Goal: Use online tool/utility

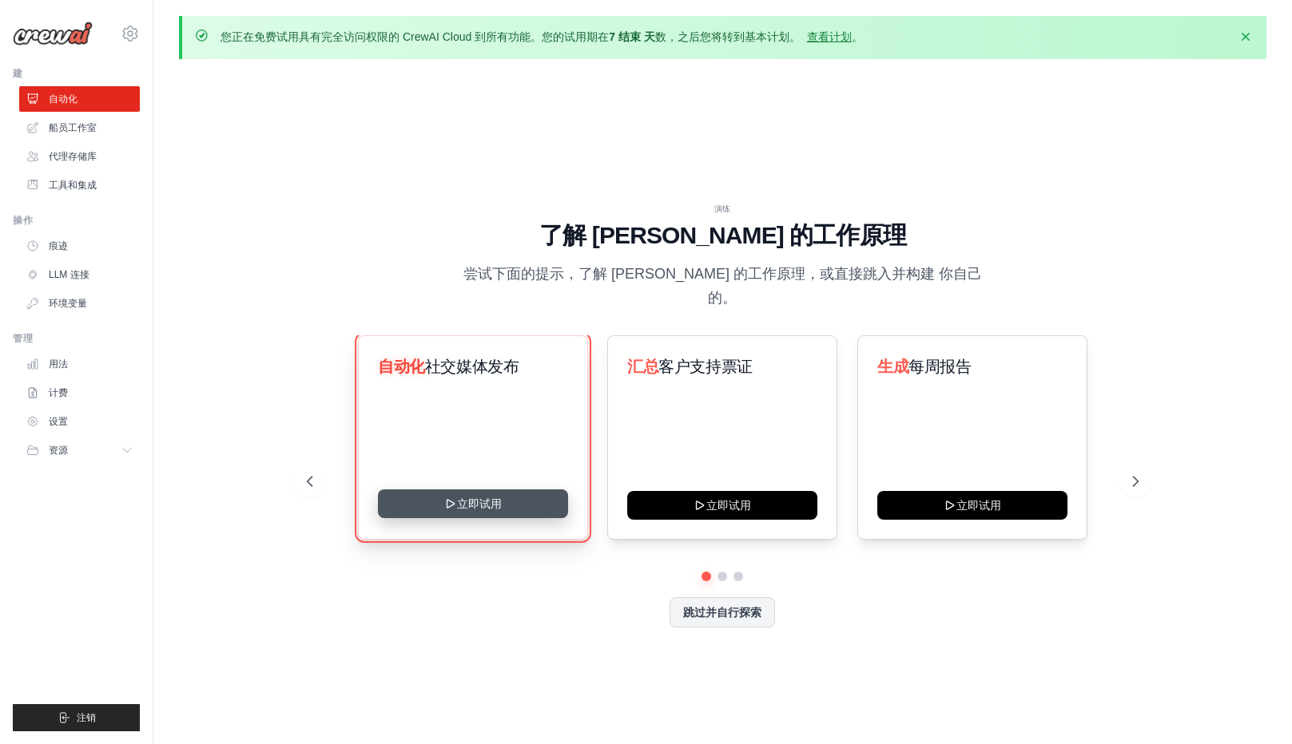
click at [474, 500] on button "立即试用" at bounding box center [473, 504] width 190 height 29
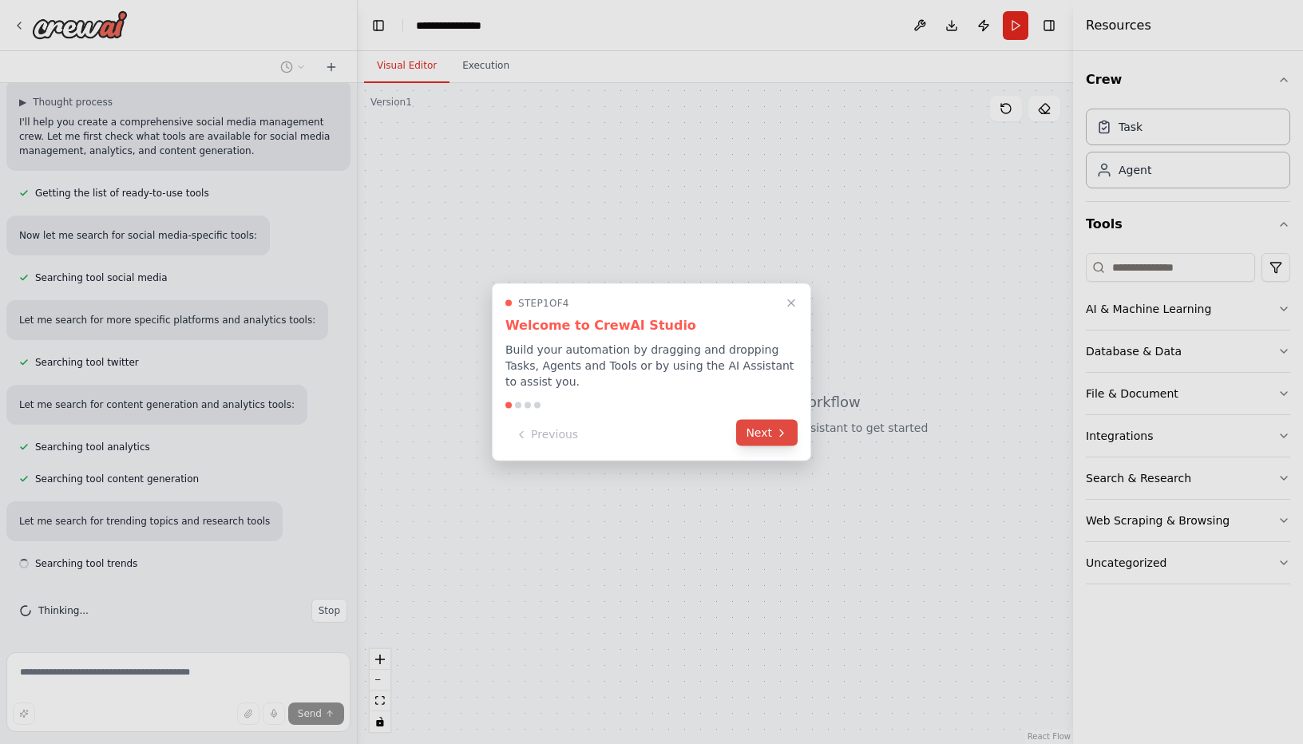
scroll to position [249, 0]
click at [772, 438] on button "Next" at bounding box center [767, 433] width 62 height 26
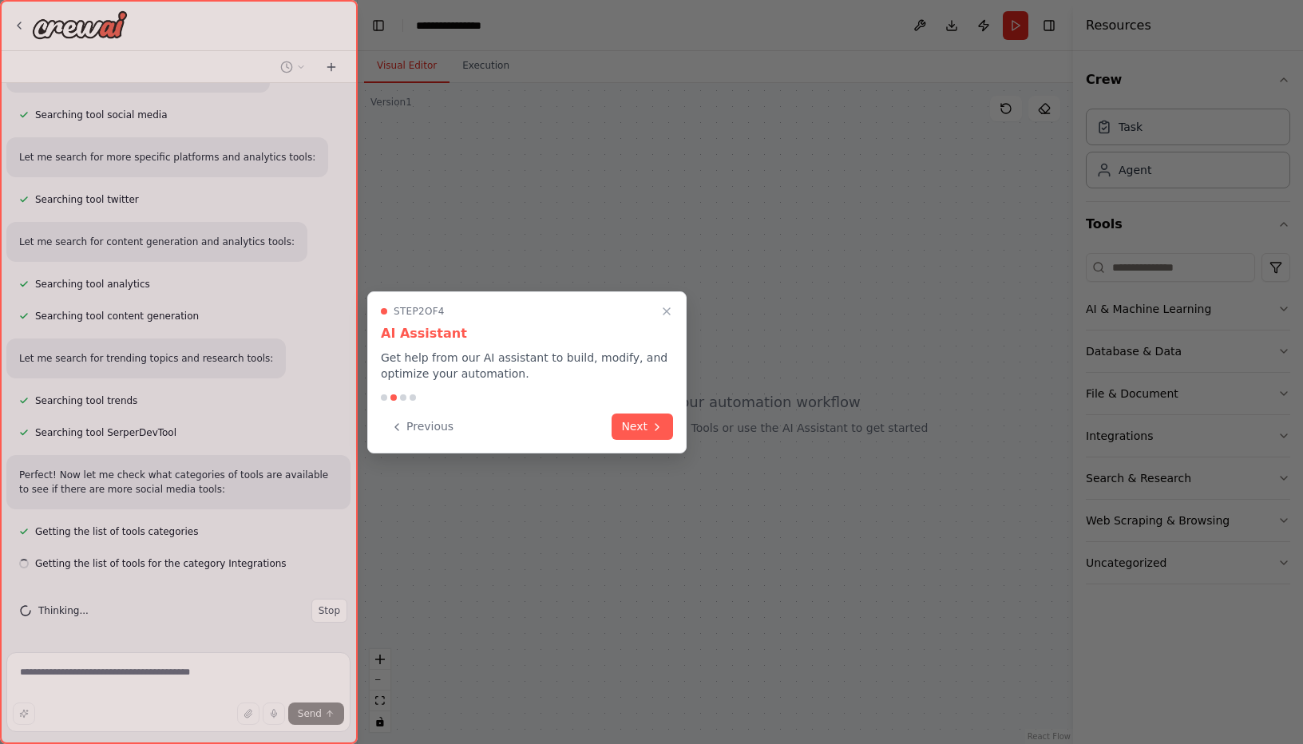
scroll to position [412, 0]
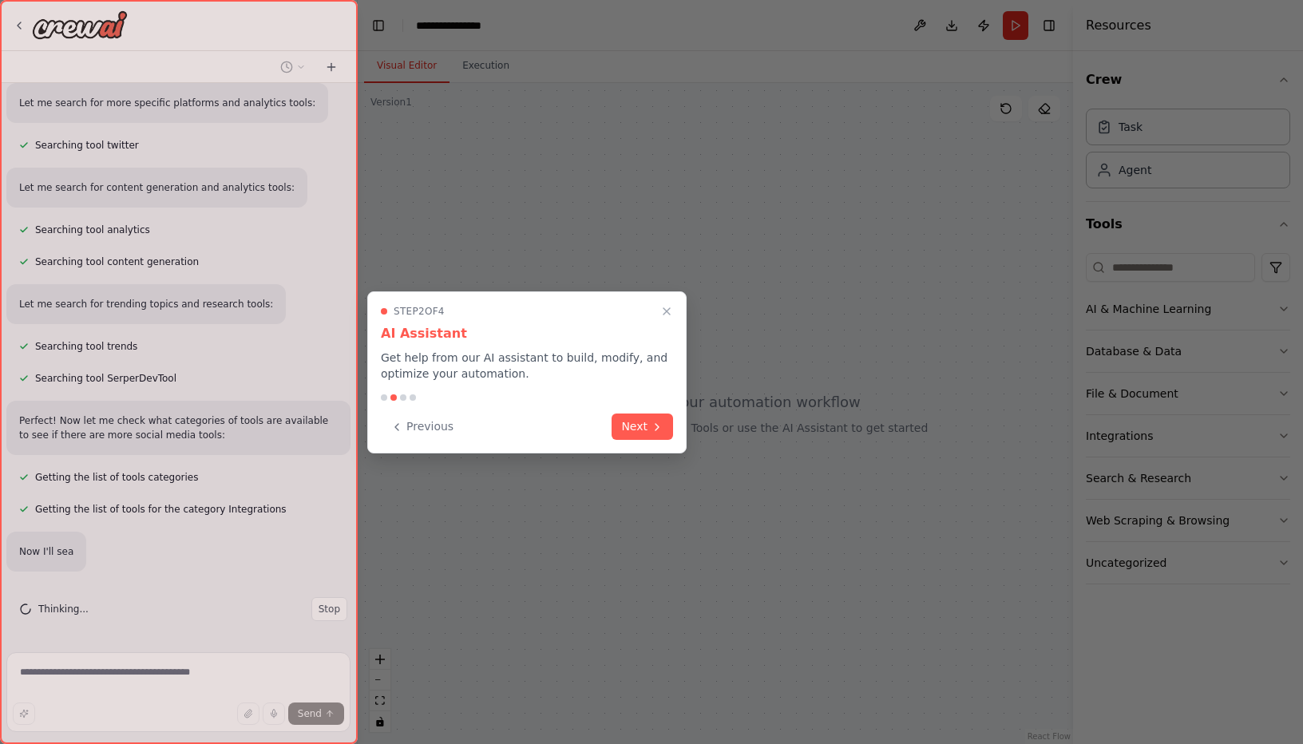
click at [587, 427] on div "Previous Next" at bounding box center [527, 427] width 292 height 26
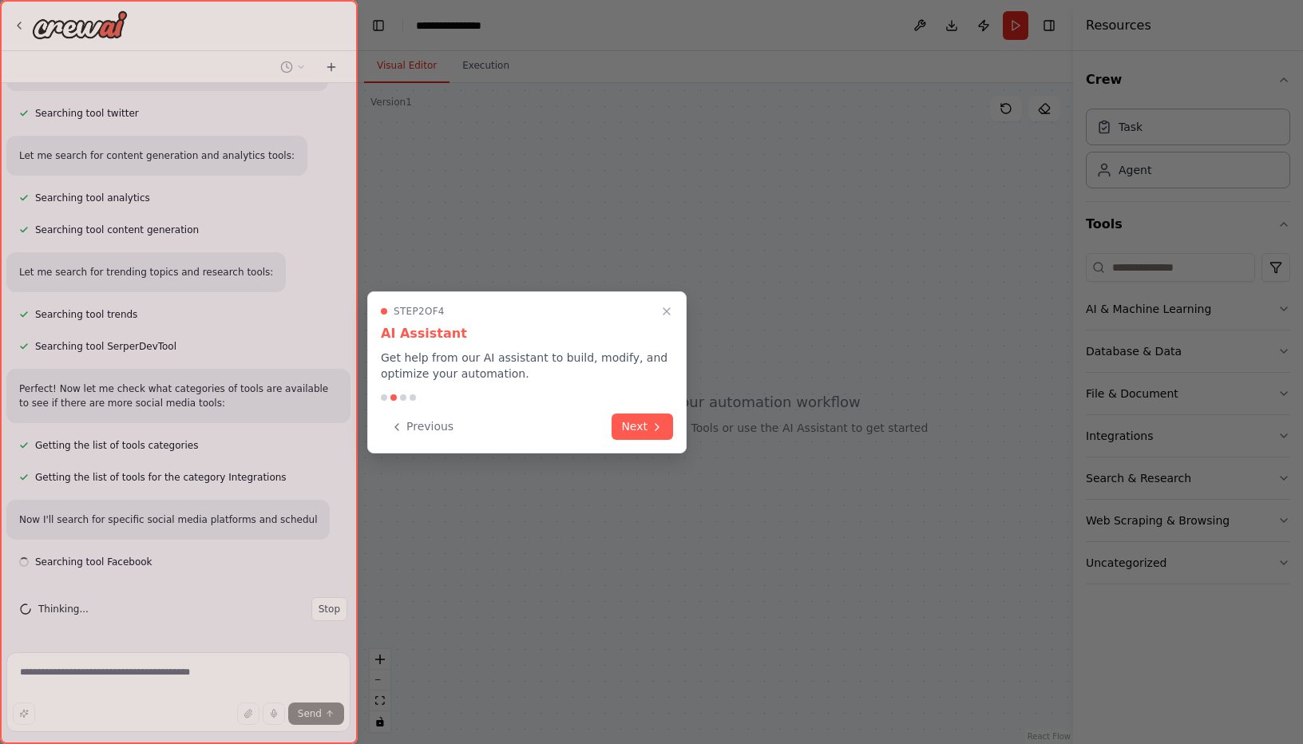
scroll to position [511, 0]
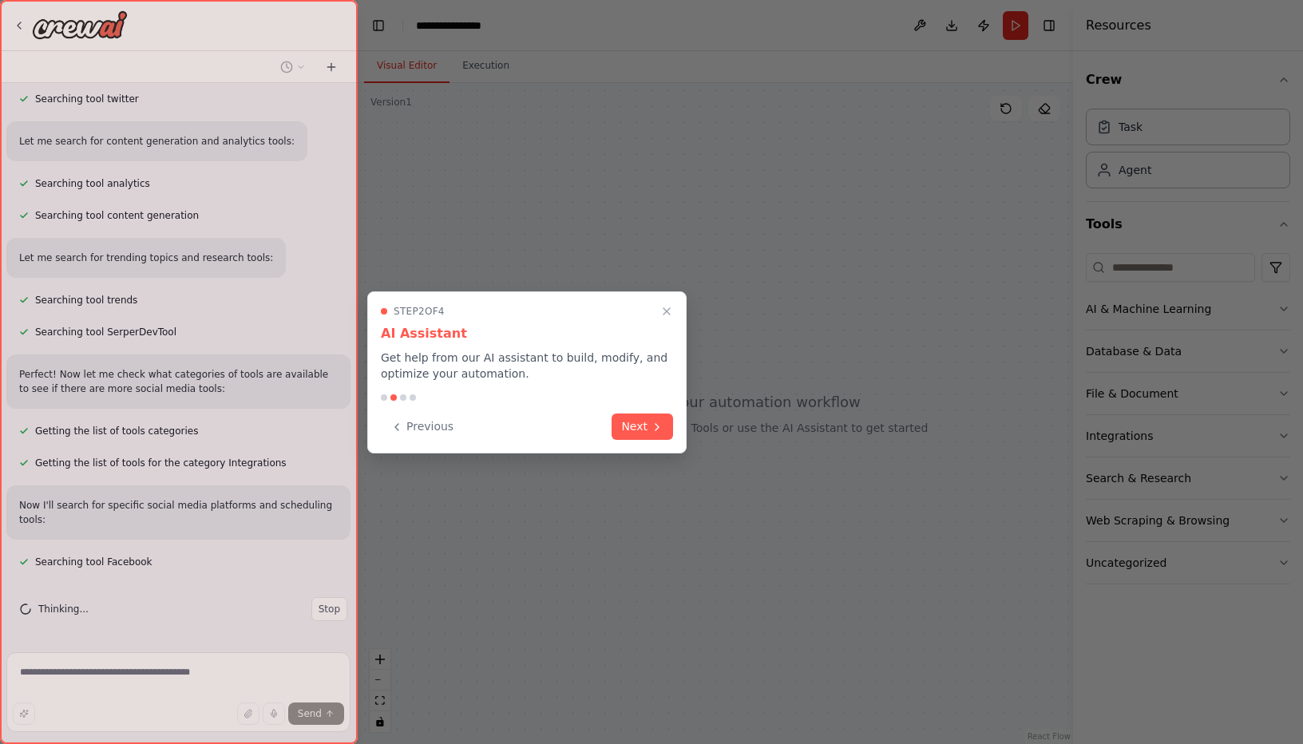
click at [405, 396] on div at bounding box center [403, 398] width 6 height 6
click at [403, 396] on div at bounding box center [403, 398] width 6 height 6
click at [634, 423] on button "Next" at bounding box center [643, 425] width 62 height 26
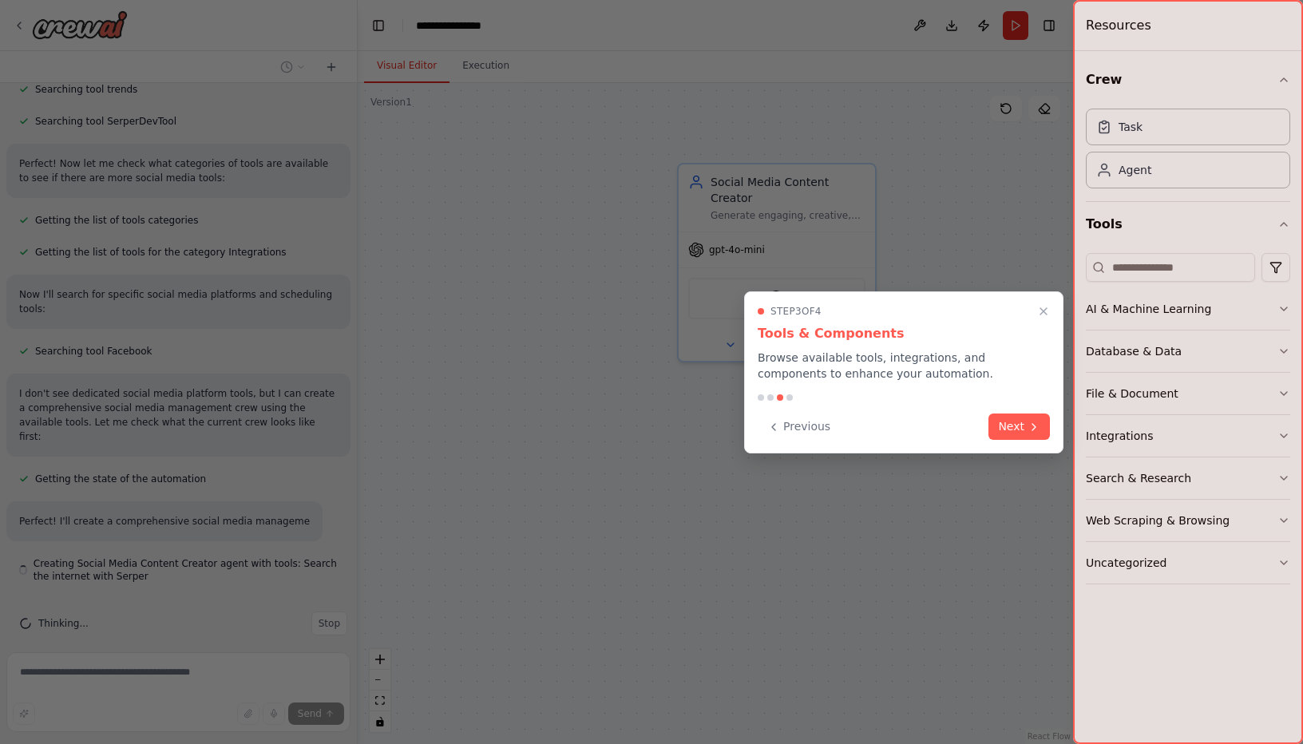
scroll to position [736, 0]
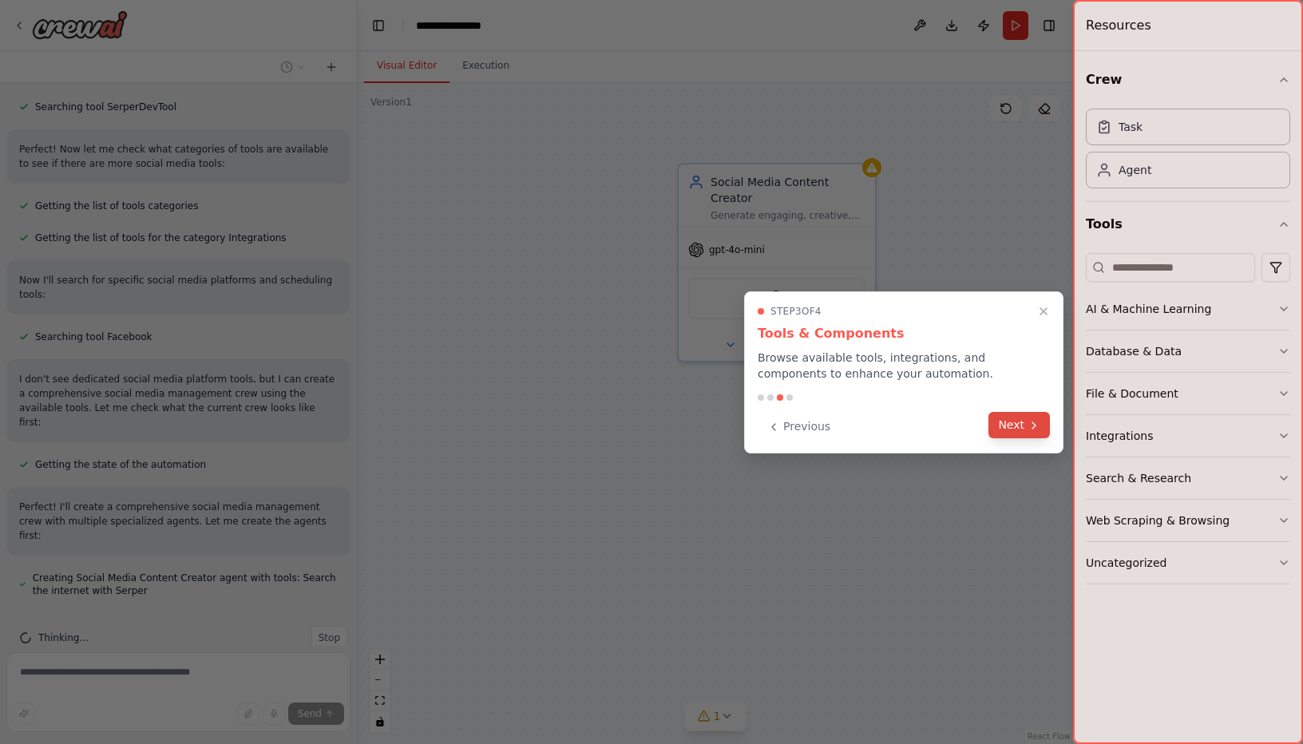
click at [1016, 421] on button "Next" at bounding box center [1020, 425] width 62 height 26
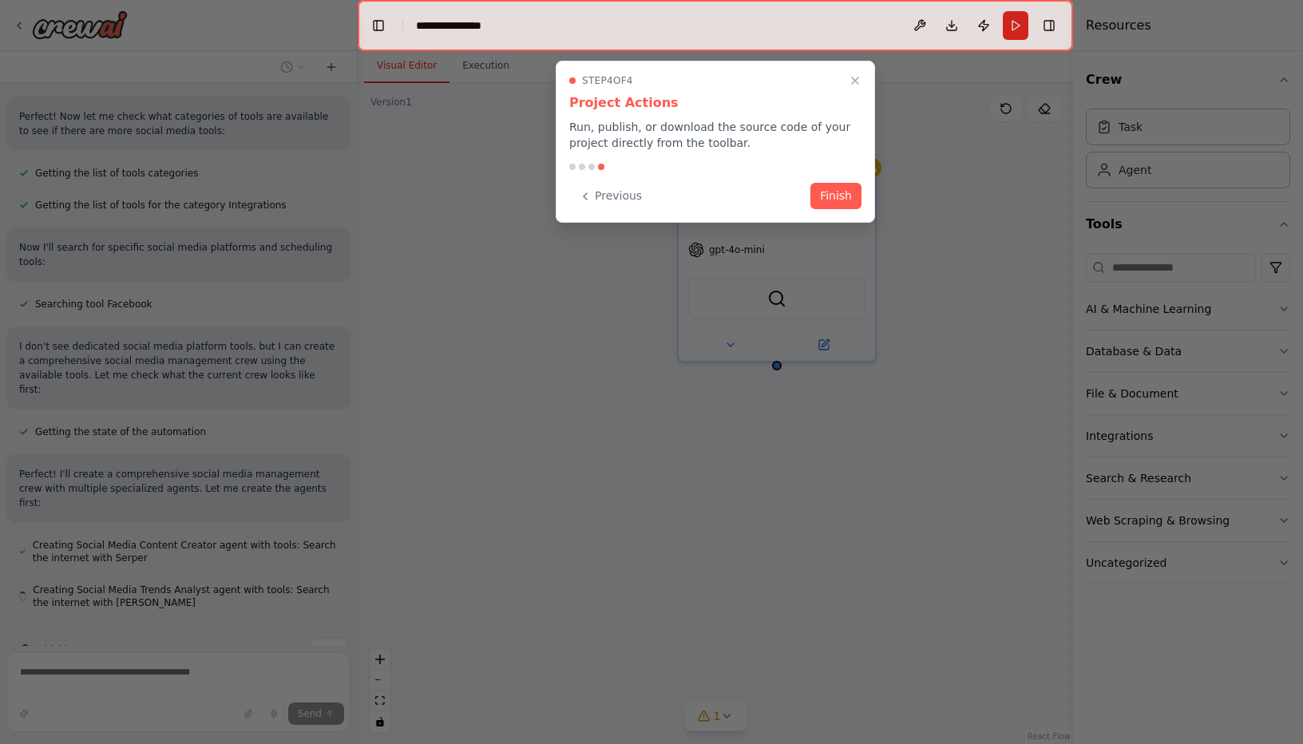
scroll to position [781, 0]
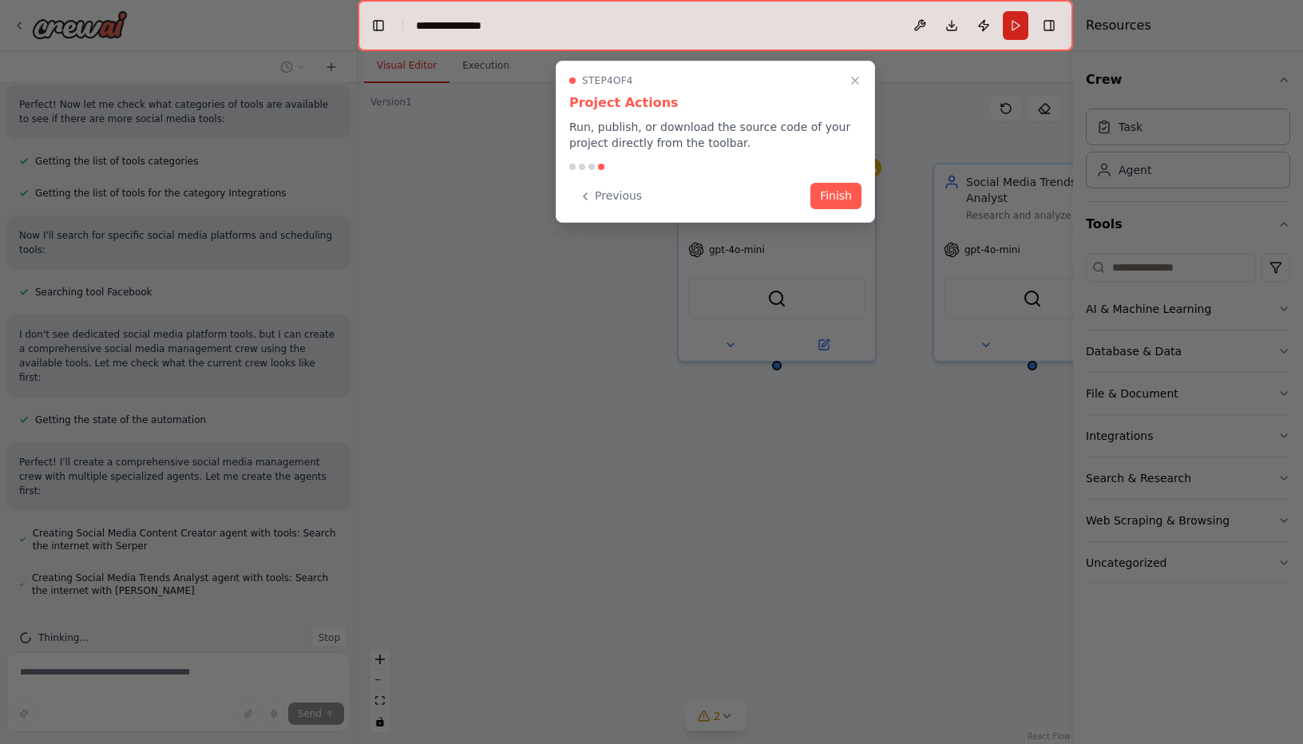
click at [854, 78] on icon "Close walkthrough" at bounding box center [855, 80] width 6 height 6
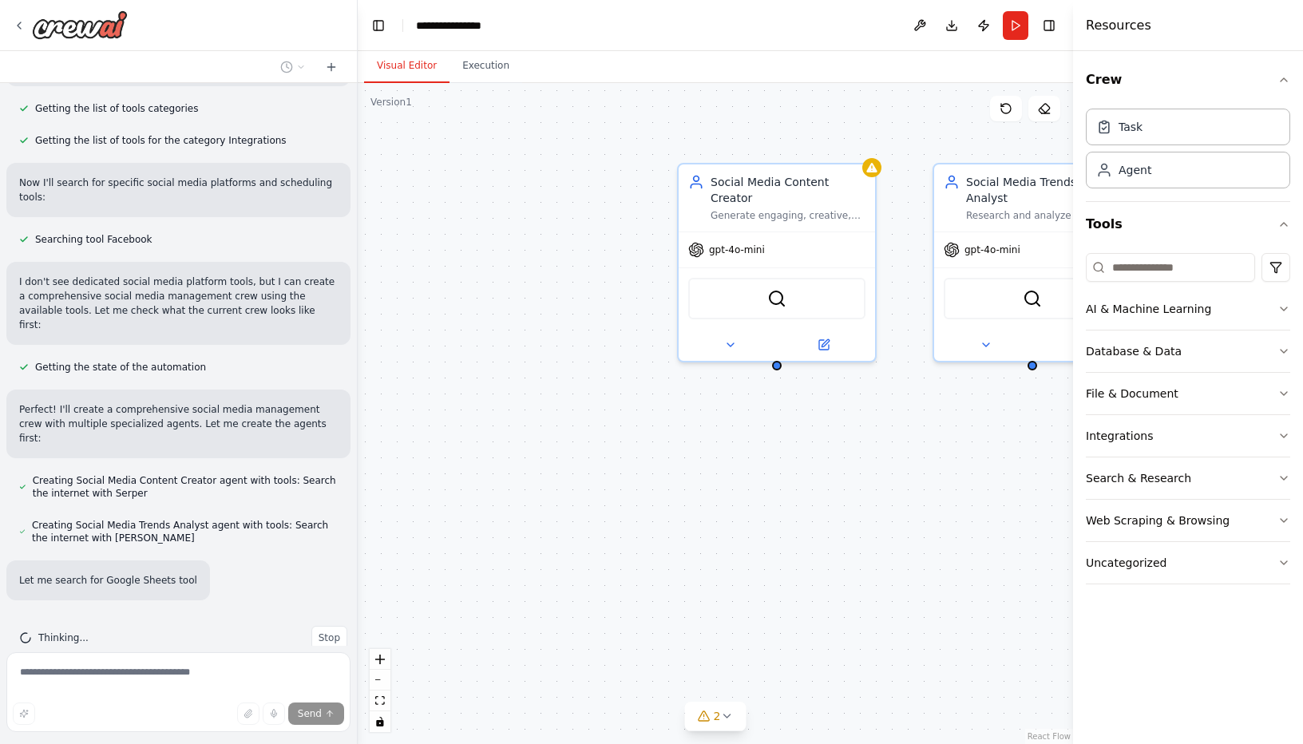
scroll to position [866, 0]
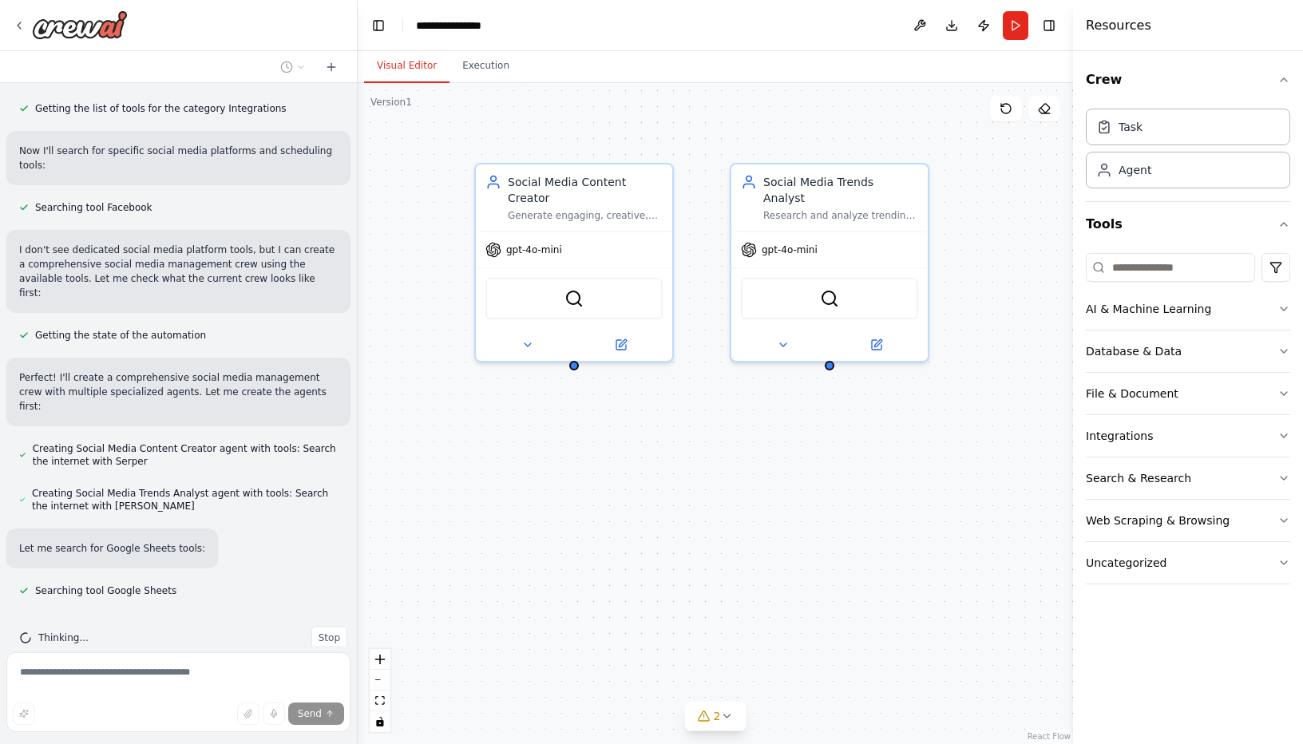
drag, startPoint x: 864, startPoint y: 454, endPoint x: 661, endPoint y: 454, distance: 202.9
click at [661, 454] on div "Social Media Content Creator Generate engaging, creative, and platform-specific…" at bounding box center [716, 413] width 716 height 661
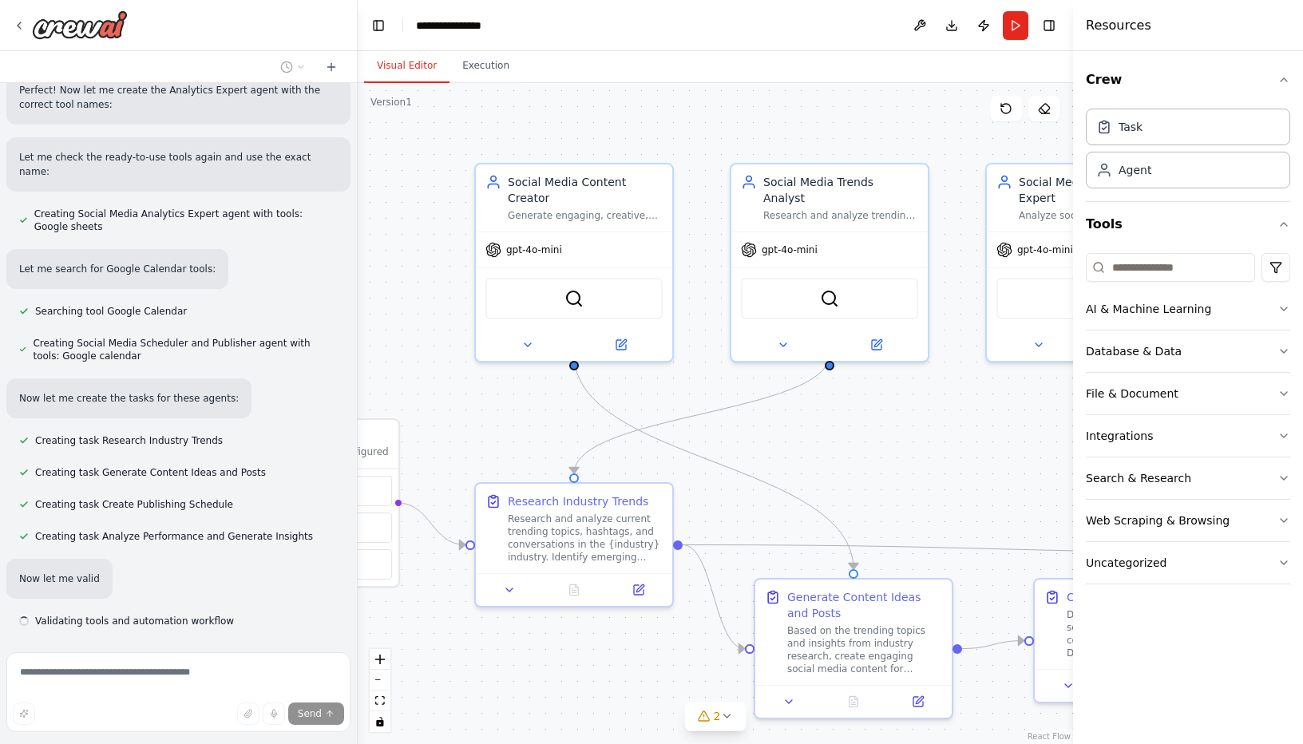
scroll to position [1425, 0]
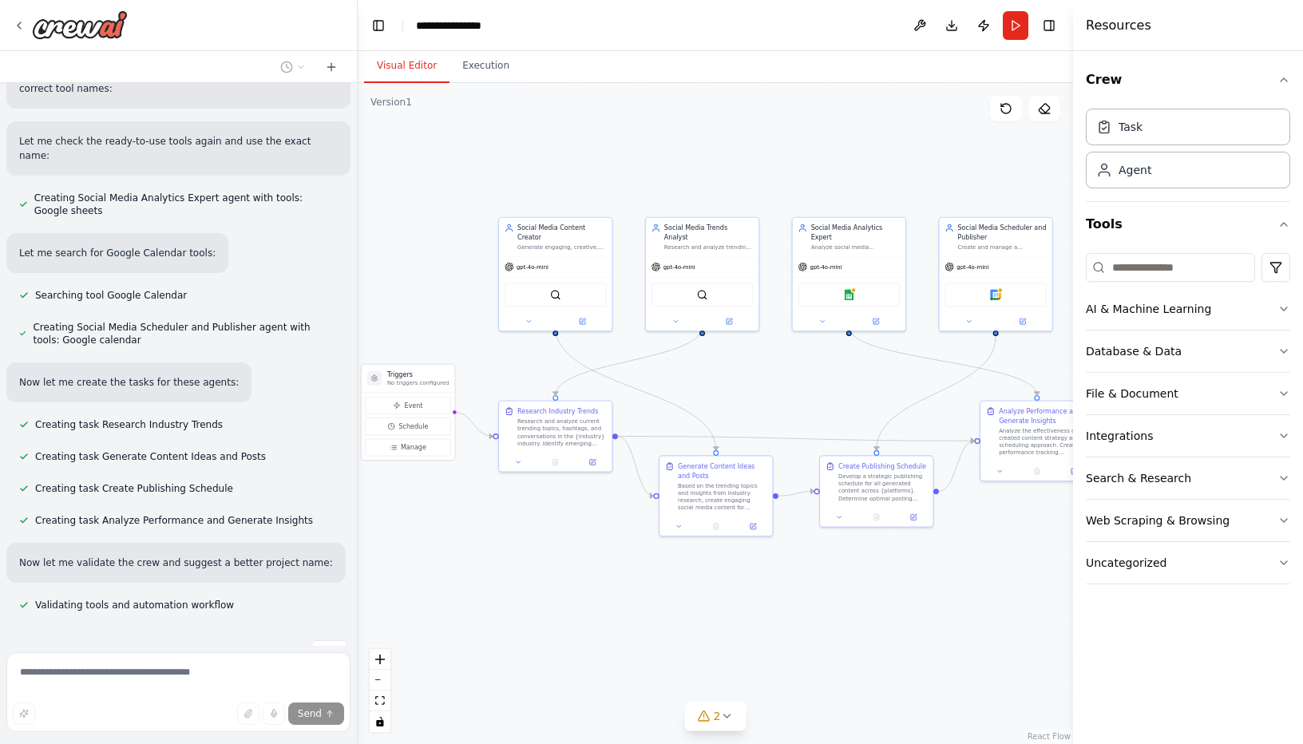
drag, startPoint x: 982, startPoint y: 474, endPoint x: 784, endPoint y: 394, distance: 213.9
click at [784, 394] on div ".deletable-edge-delete-btn { width: 20px; height: 20px; border: 0px solid #ffff…" at bounding box center [716, 413] width 716 height 661
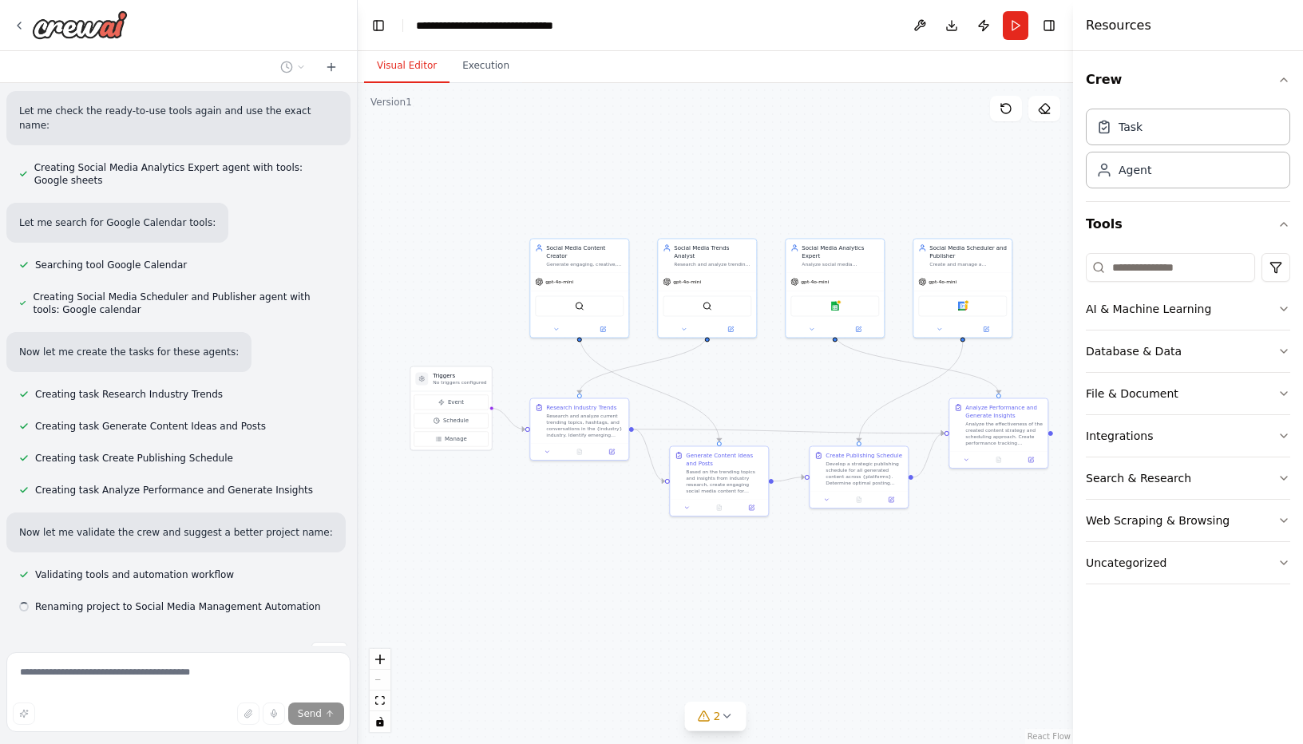
scroll to position [1457, 0]
click at [781, 392] on div ".deletable-edge-delete-btn { width: 20px; height: 20px; border: 0px solid #ffff…" at bounding box center [716, 413] width 716 height 661
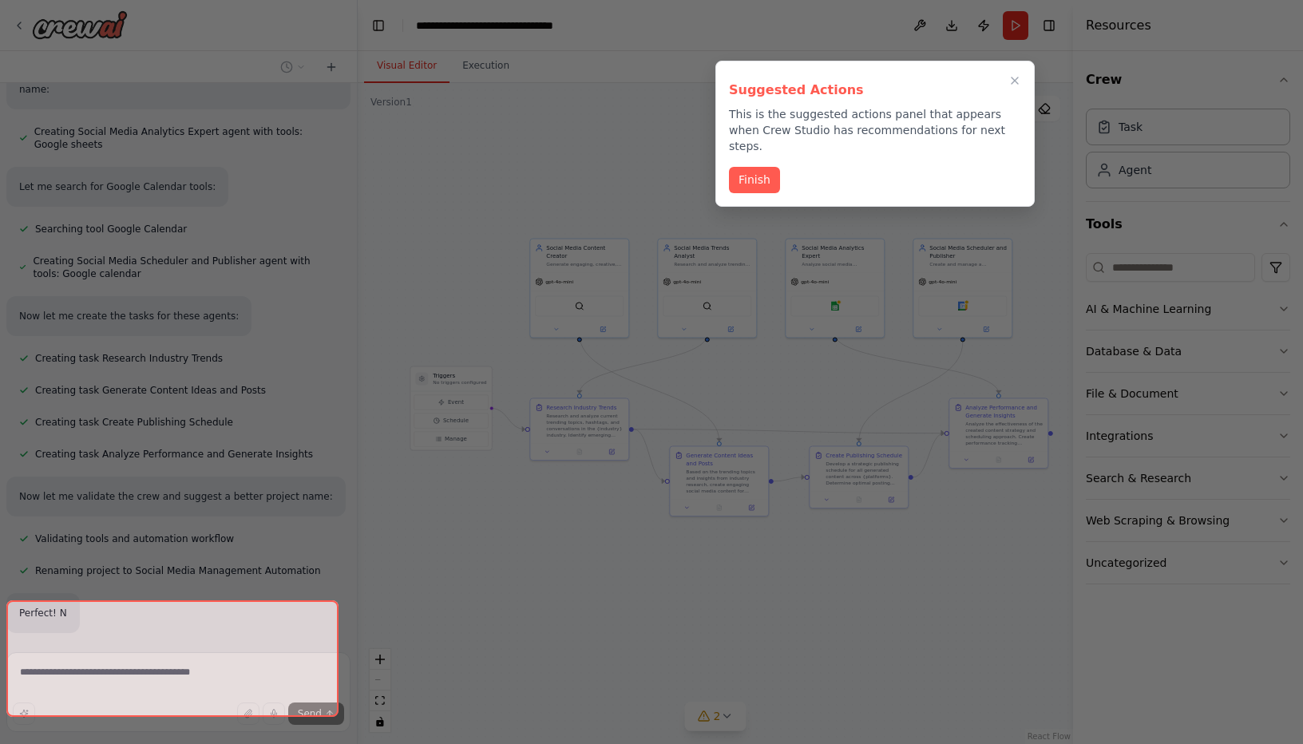
scroll to position [1495, 0]
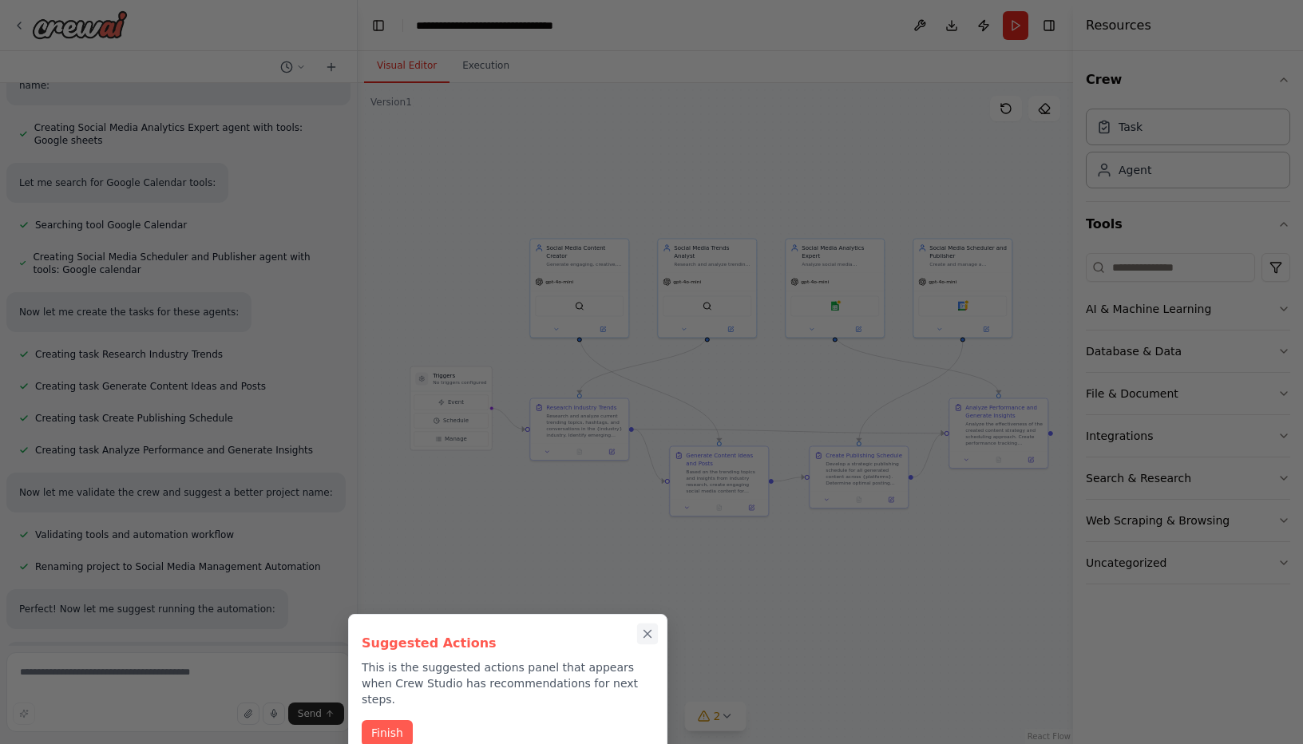
click at [649, 634] on icon "Close walkthrough" at bounding box center [648, 634] width 7 height 7
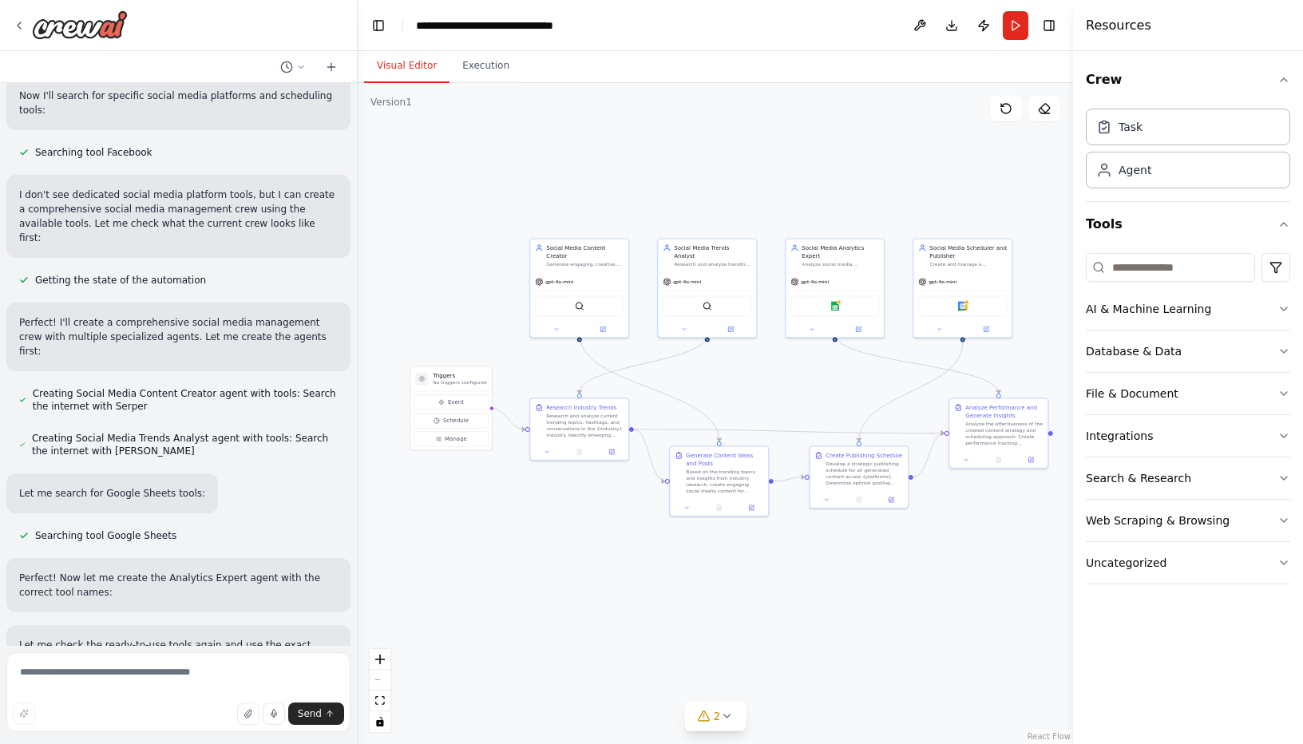
scroll to position [751, 0]
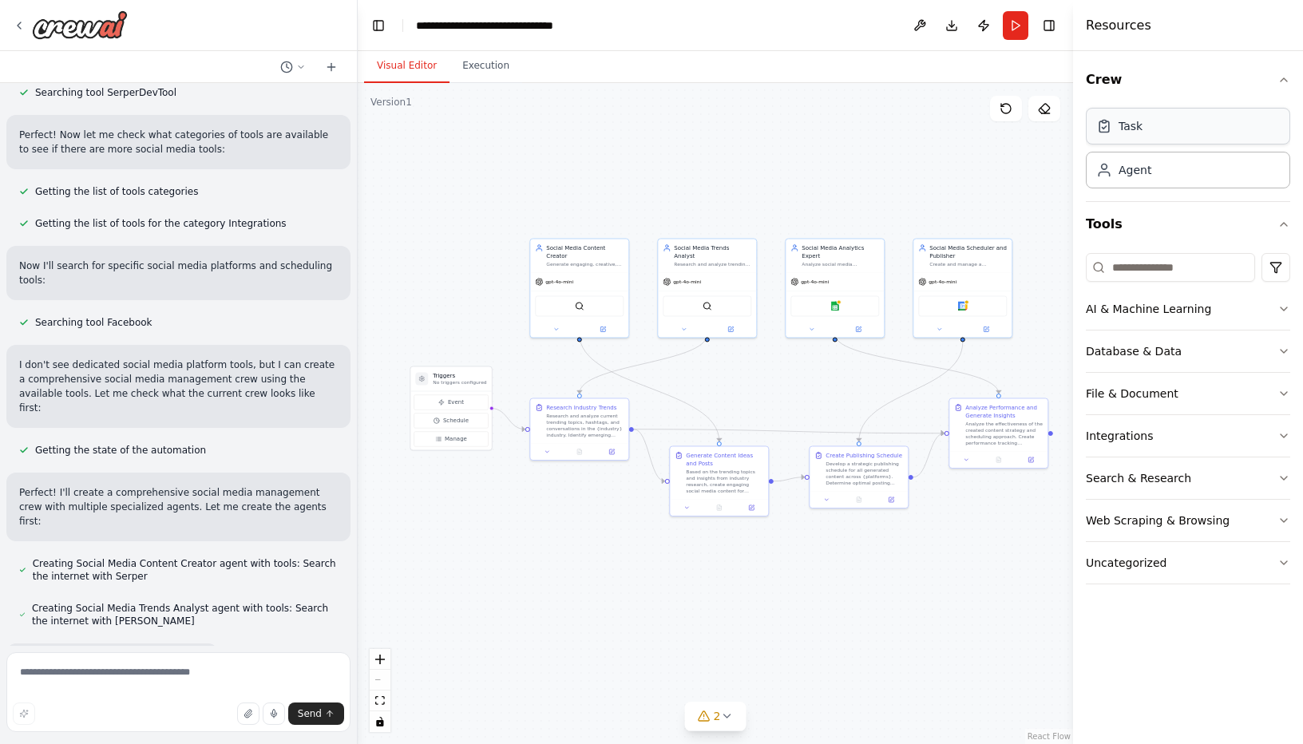
click at [1181, 143] on div "Task Agent" at bounding box center [1188, 145] width 204 height 86
click at [1180, 137] on div "Task" at bounding box center [1188, 126] width 204 height 37
click at [1169, 166] on div "Agent" at bounding box center [1188, 169] width 204 height 37
click at [1167, 171] on div "Agent" at bounding box center [1188, 169] width 204 height 37
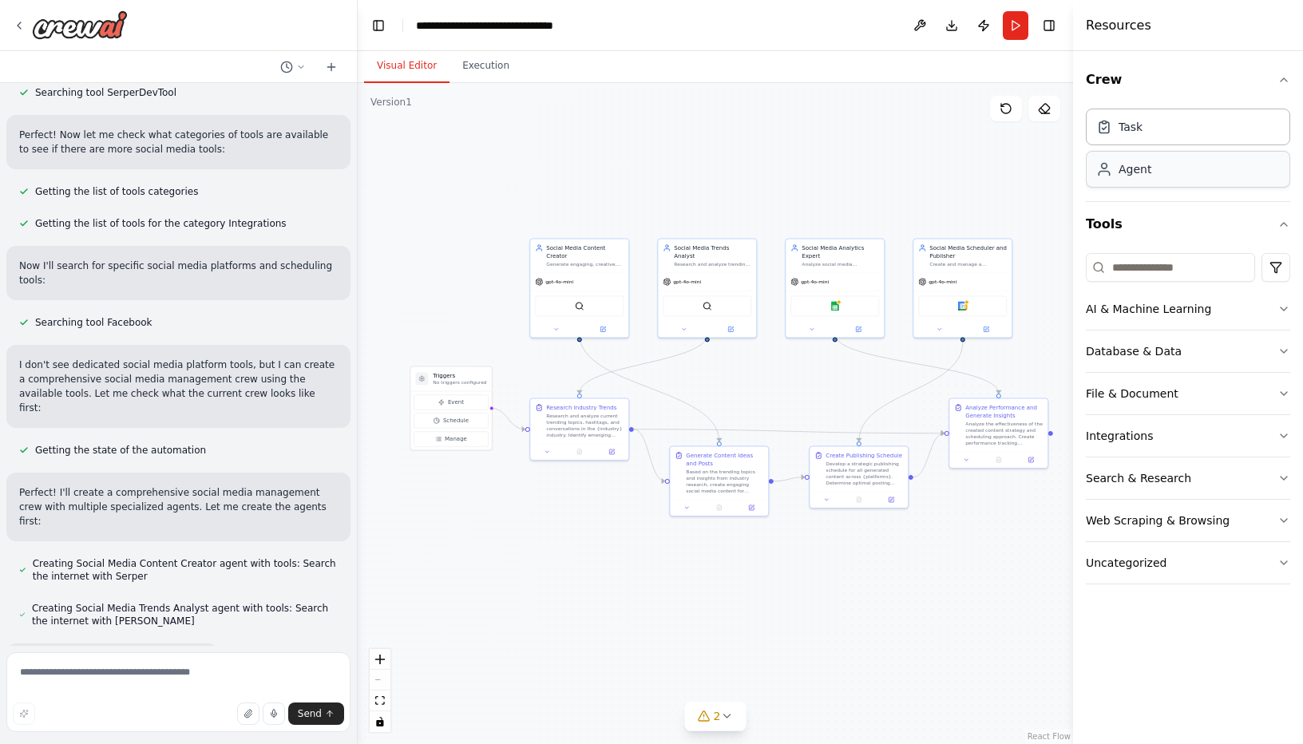
click at [1167, 171] on div "Agent" at bounding box center [1188, 169] width 204 height 37
click at [1281, 84] on icon "button" at bounding box center [1284, 79] width 13 height 13
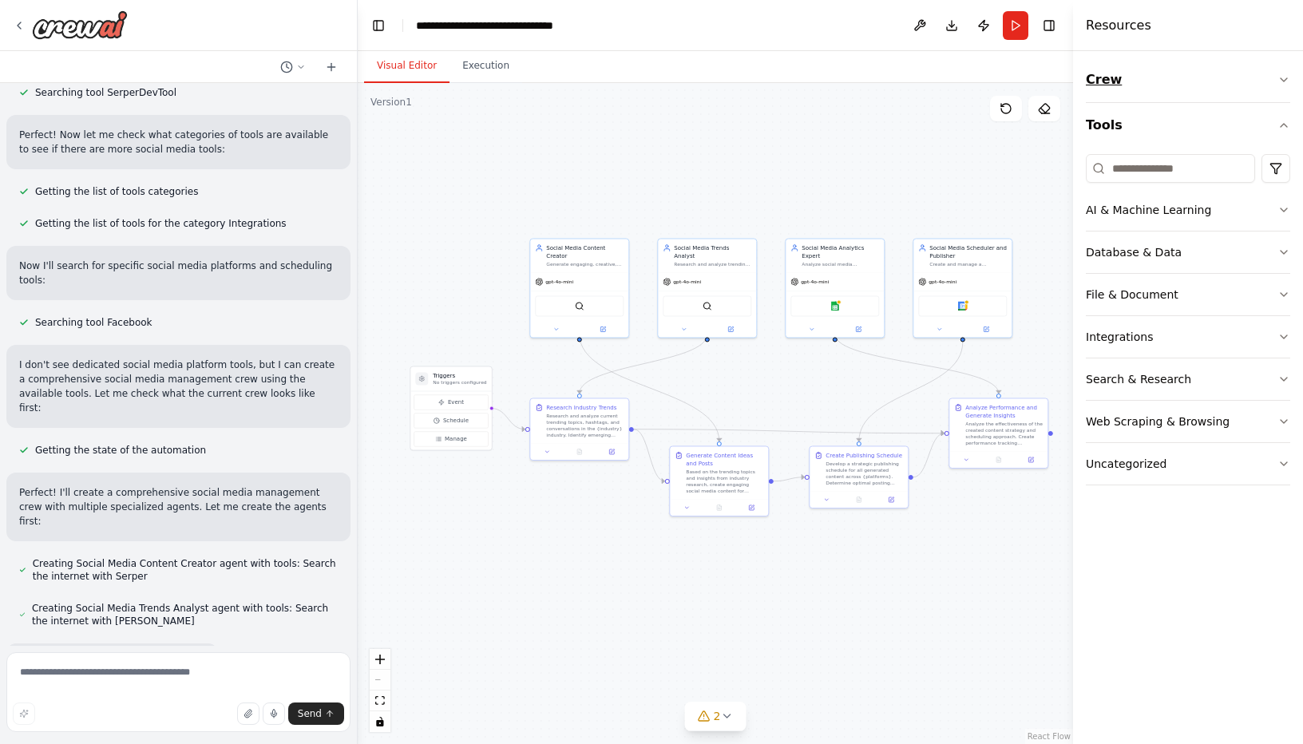
click at [1281, 81] on icon "button" at bounding box center [1284, 79] width 13 height 13
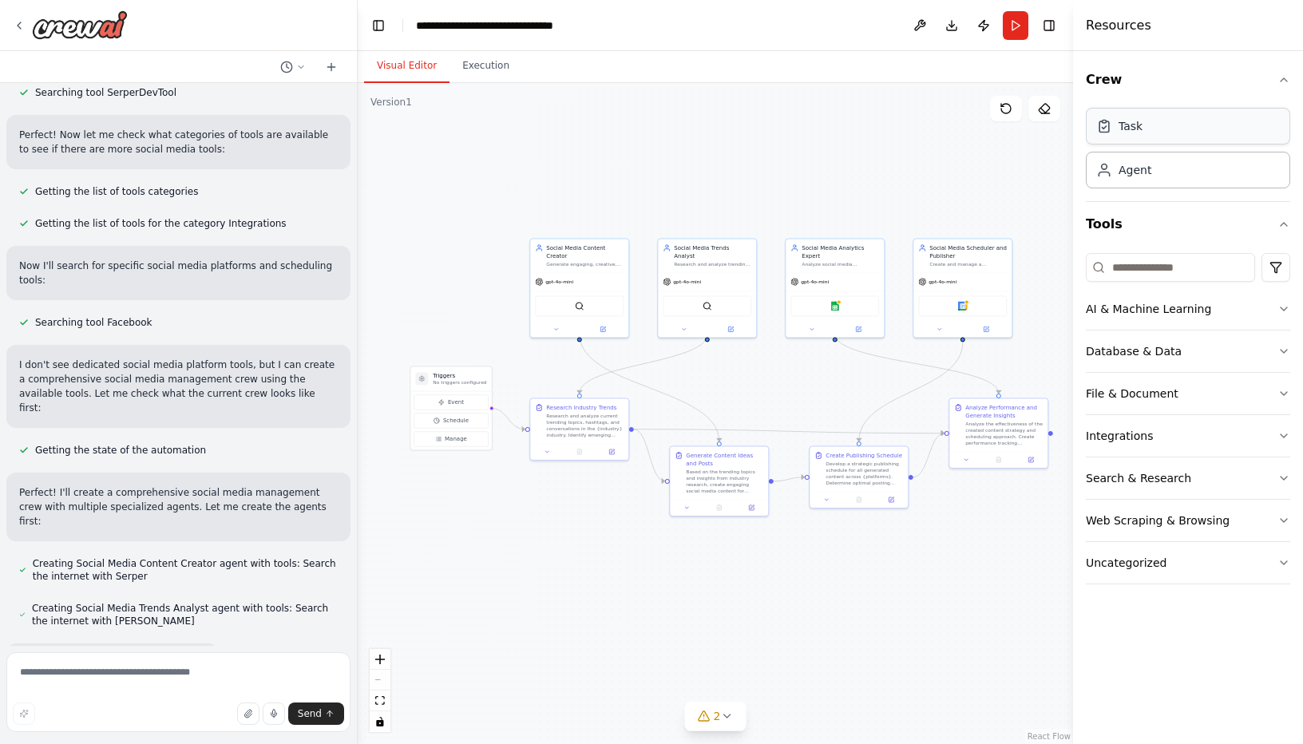
click at [1136, 138] on div "Task" at bounding box center [1188, 126] width 204 height 37
click at [1136, 161] on div "Agent" at bounding box center [1135, 169] width 33 height 16
click at [1281, 308] on icon "button" at bounding box center [1284, 309] width 13 height 13
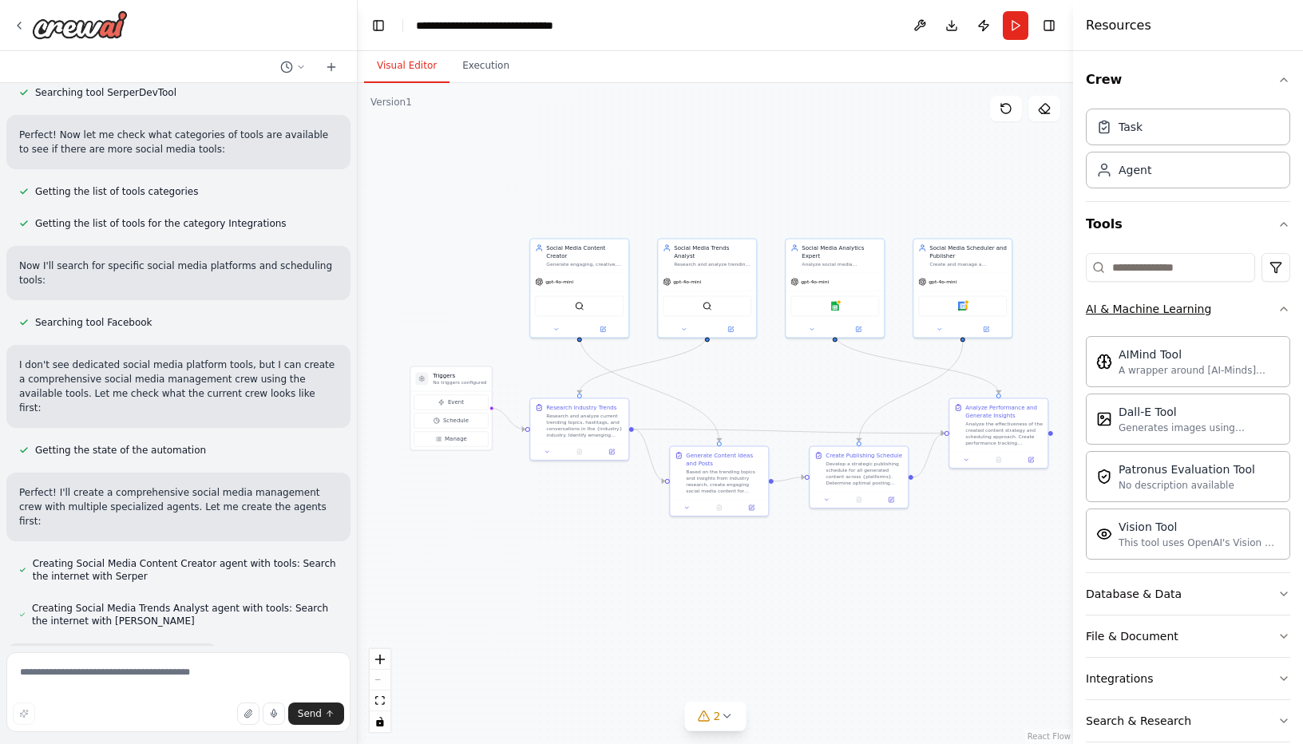
click at [1278, 311] on icon "button" at bounding box center [1284, 309] width 13 height 13
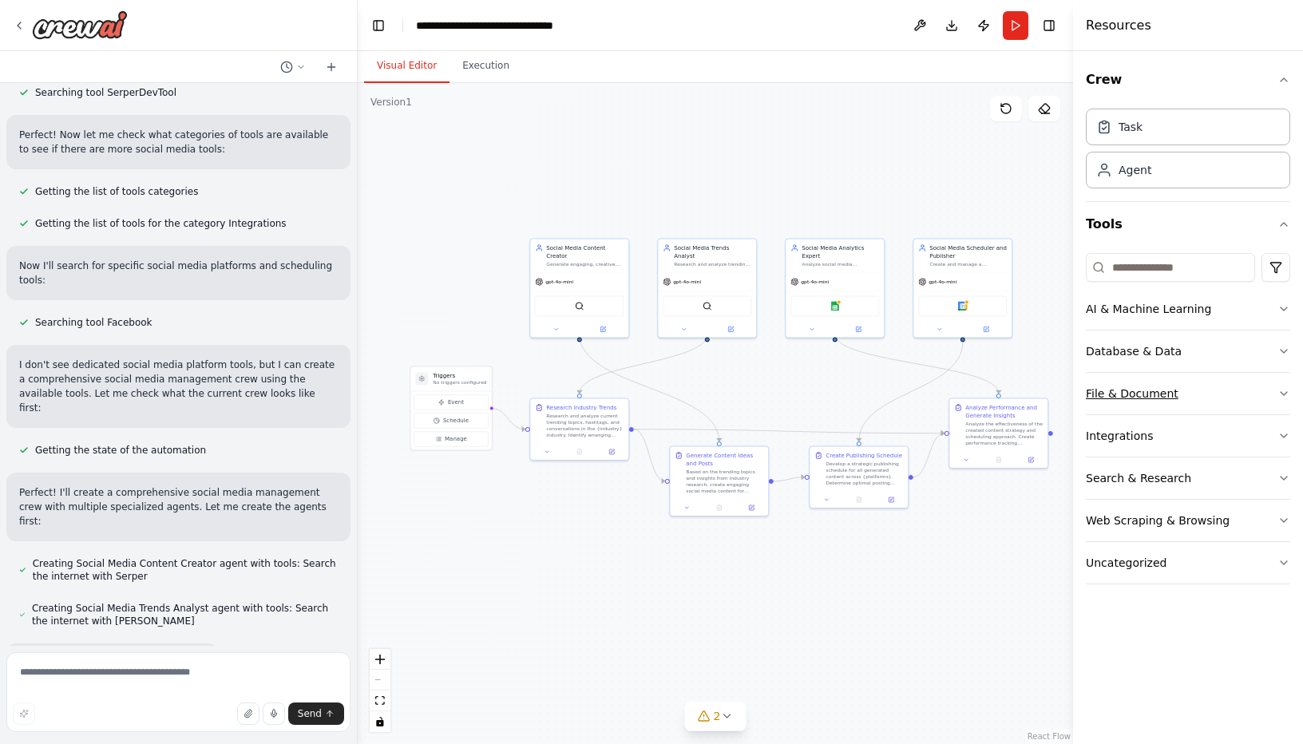
click at [1259, 391] on button "File & Document" at bounding box center [1188, 394] width 204 height 42
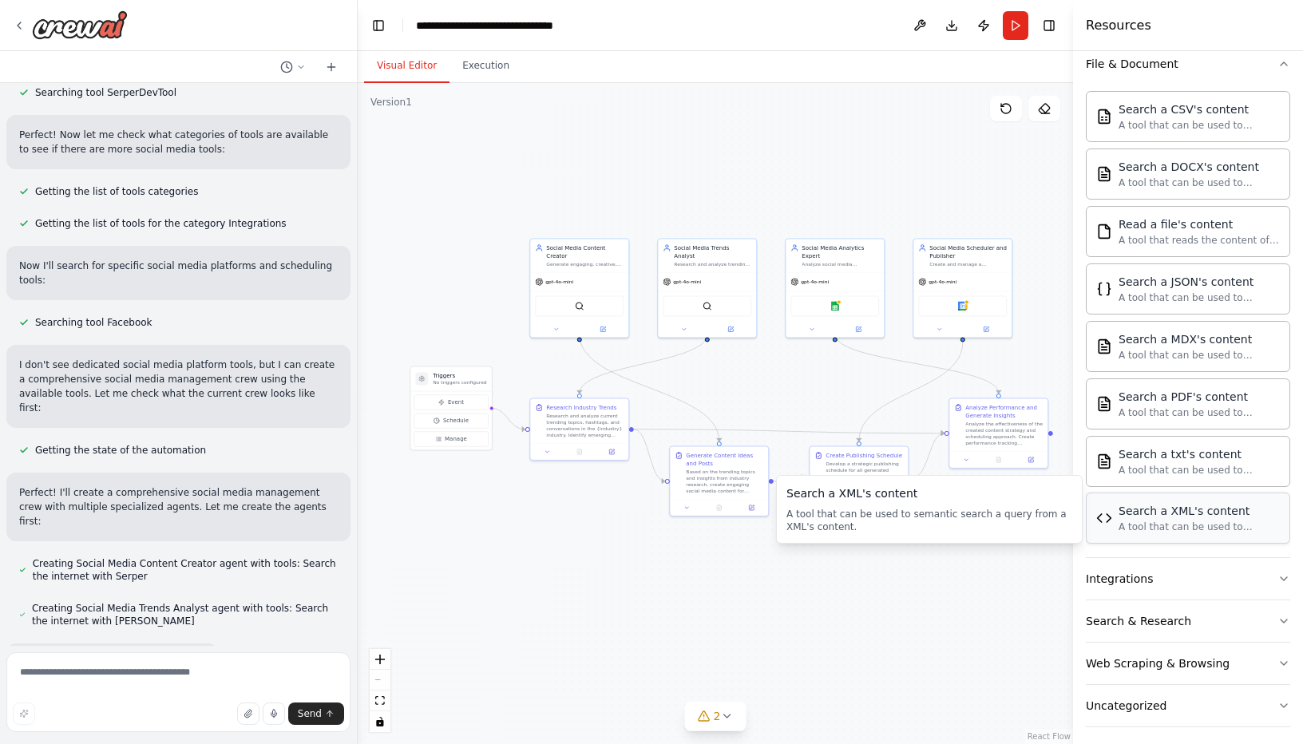
scroll to position [339, 0]
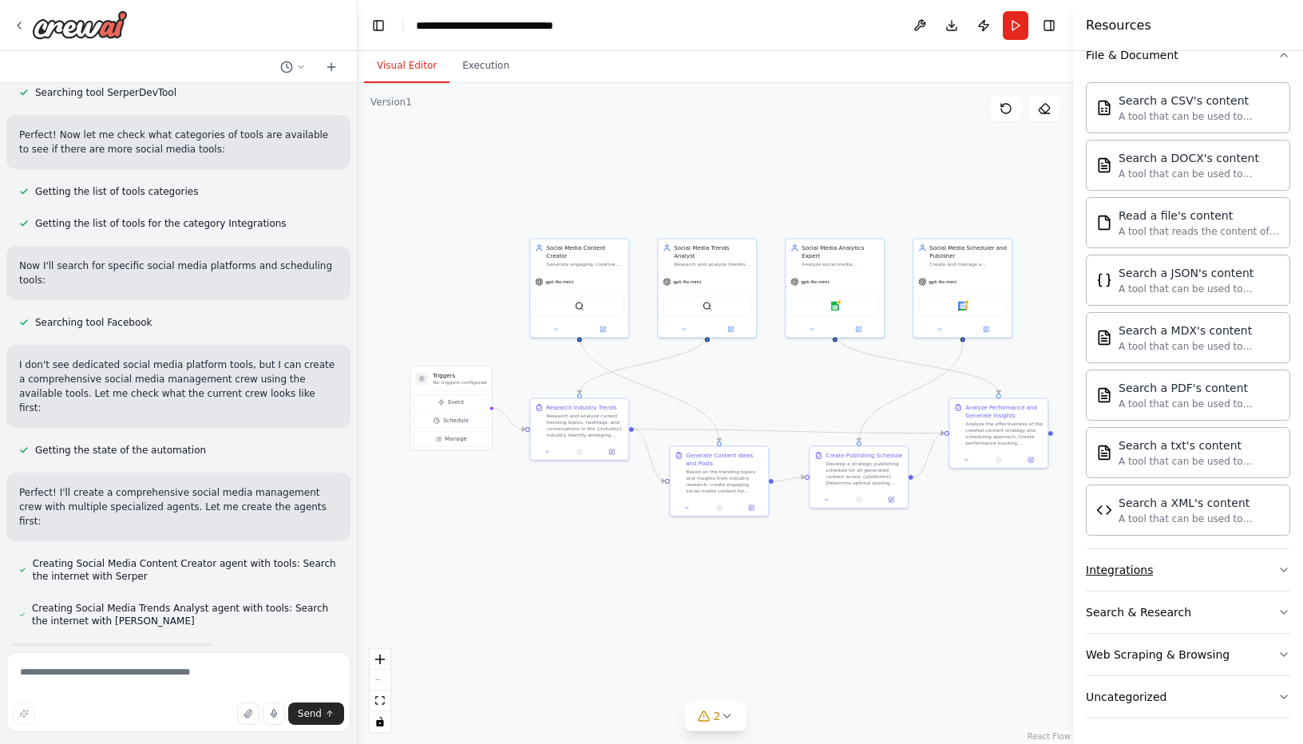
click at [1244, 574] on button "Integrations" at bounding box center [1188, 571] width 204 height 42
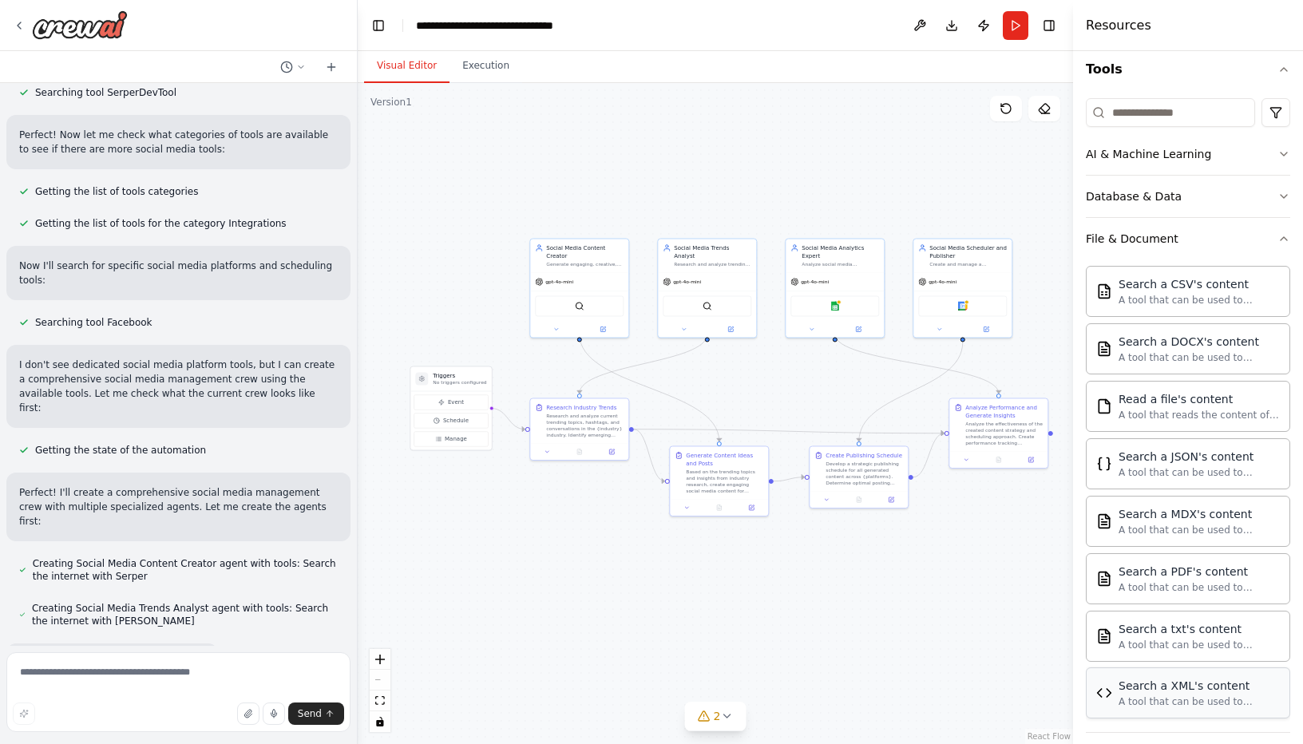
scroll to position [0, 0]
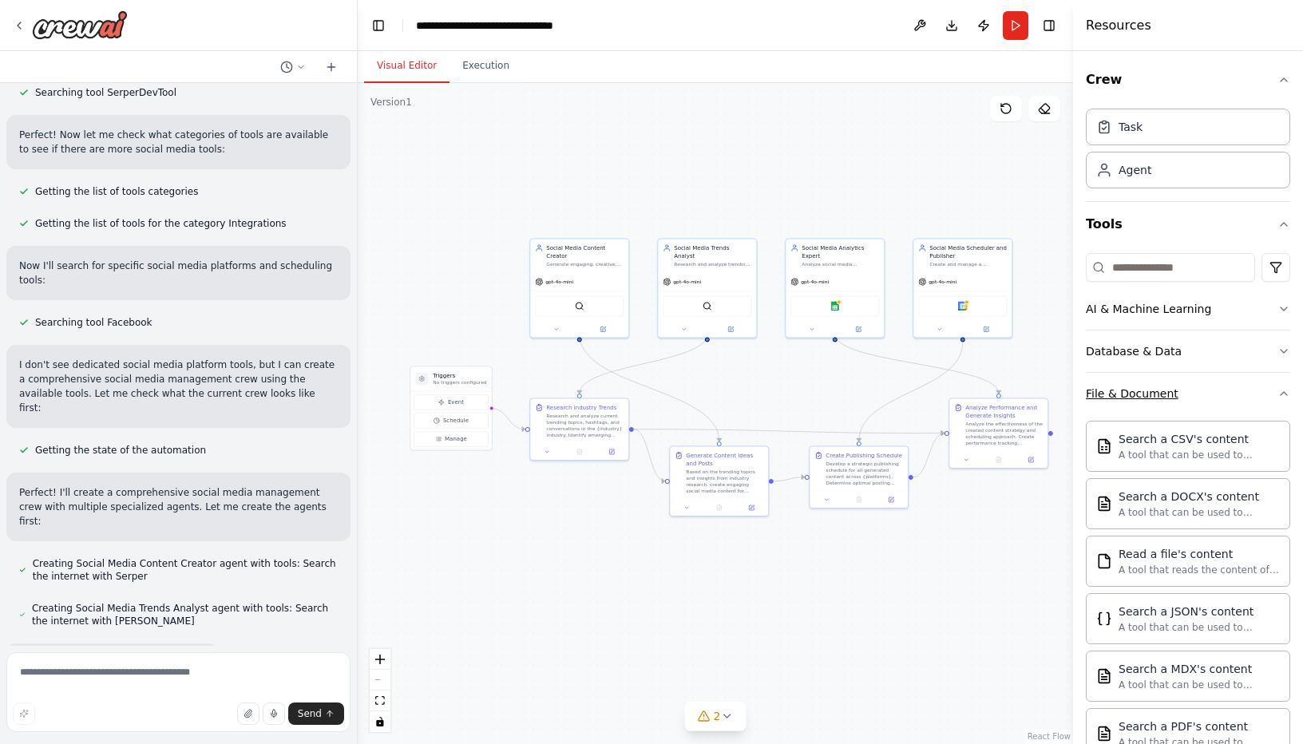
click at [1269, 386] on button "File & Document" at bounding box center [1188, 394] width 204 height 42
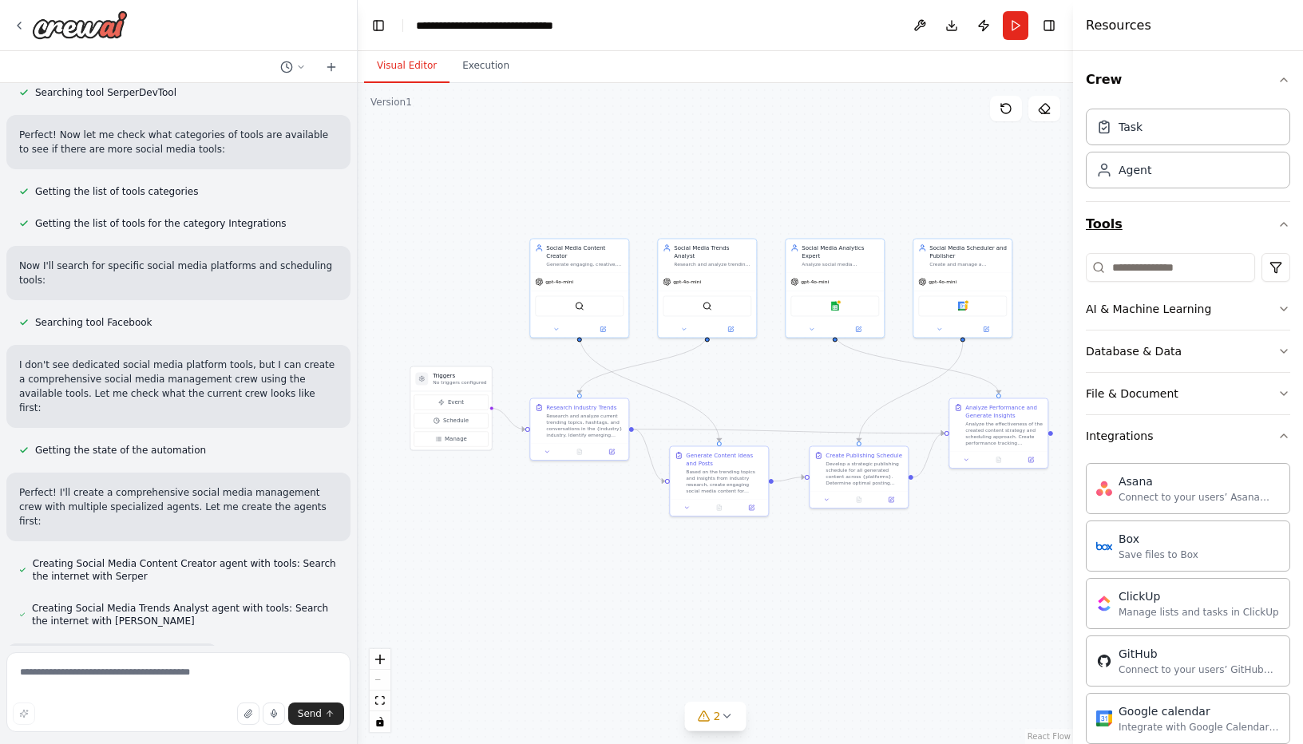
click at [1278, 227] on icon "button" at bounding box center [1284, 224] width 13 height 13
